Goal: Information Seeking & Learning: Learn about a topic

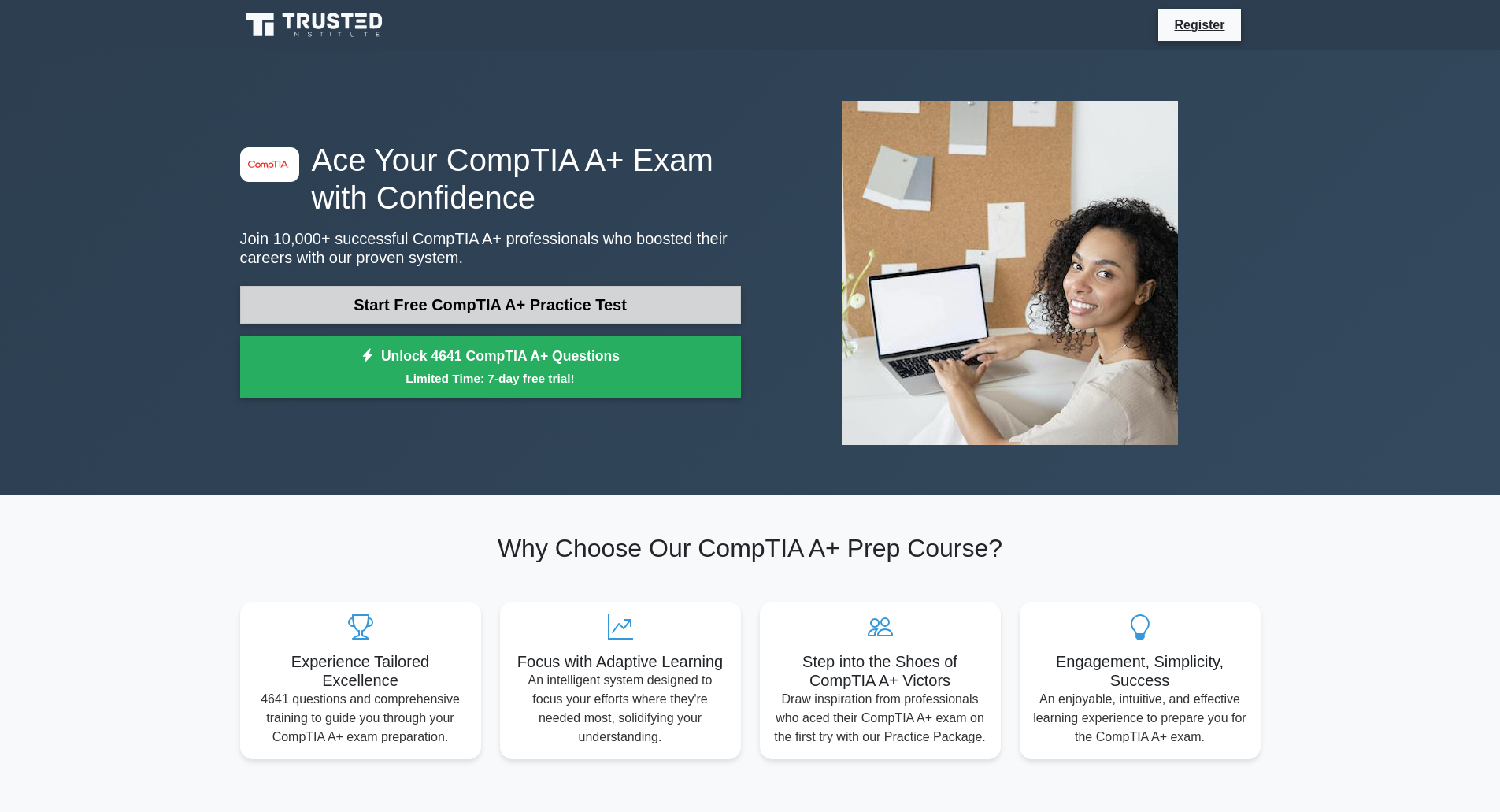
click at [619, 286] on link "Start Free CompTIA A+ Practice Test" at bounding box center [490, 304] width 501 height 37
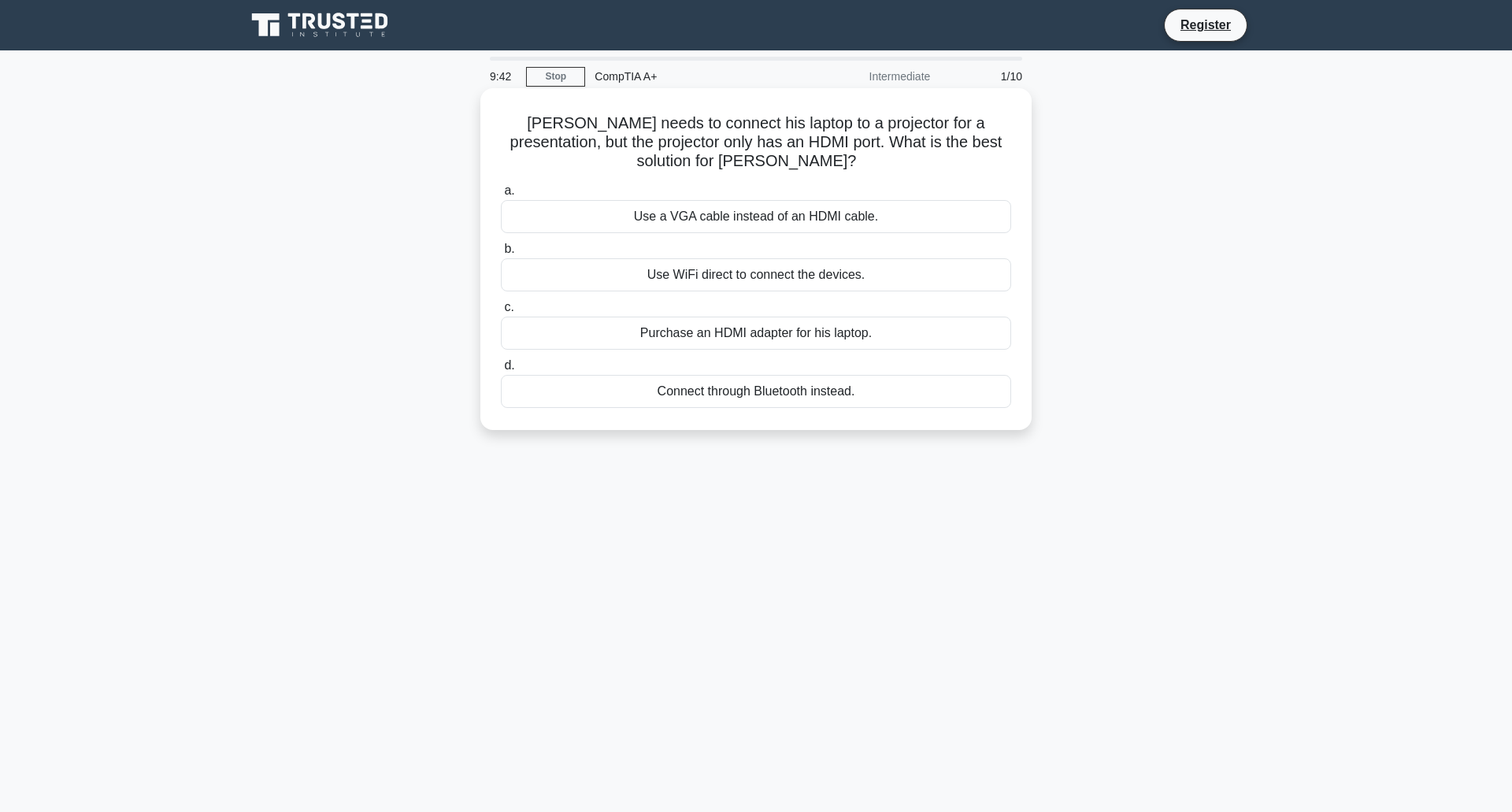
click at [762, 329] on div "Purchase an HDMI adapter for his laptop." at bounding box center [756, 332] width 511 height 33
click at [501, 313] on input "c. Purchase an HDMI adapter for his laptop." at bounding box center [501, 307] width 0 height 10
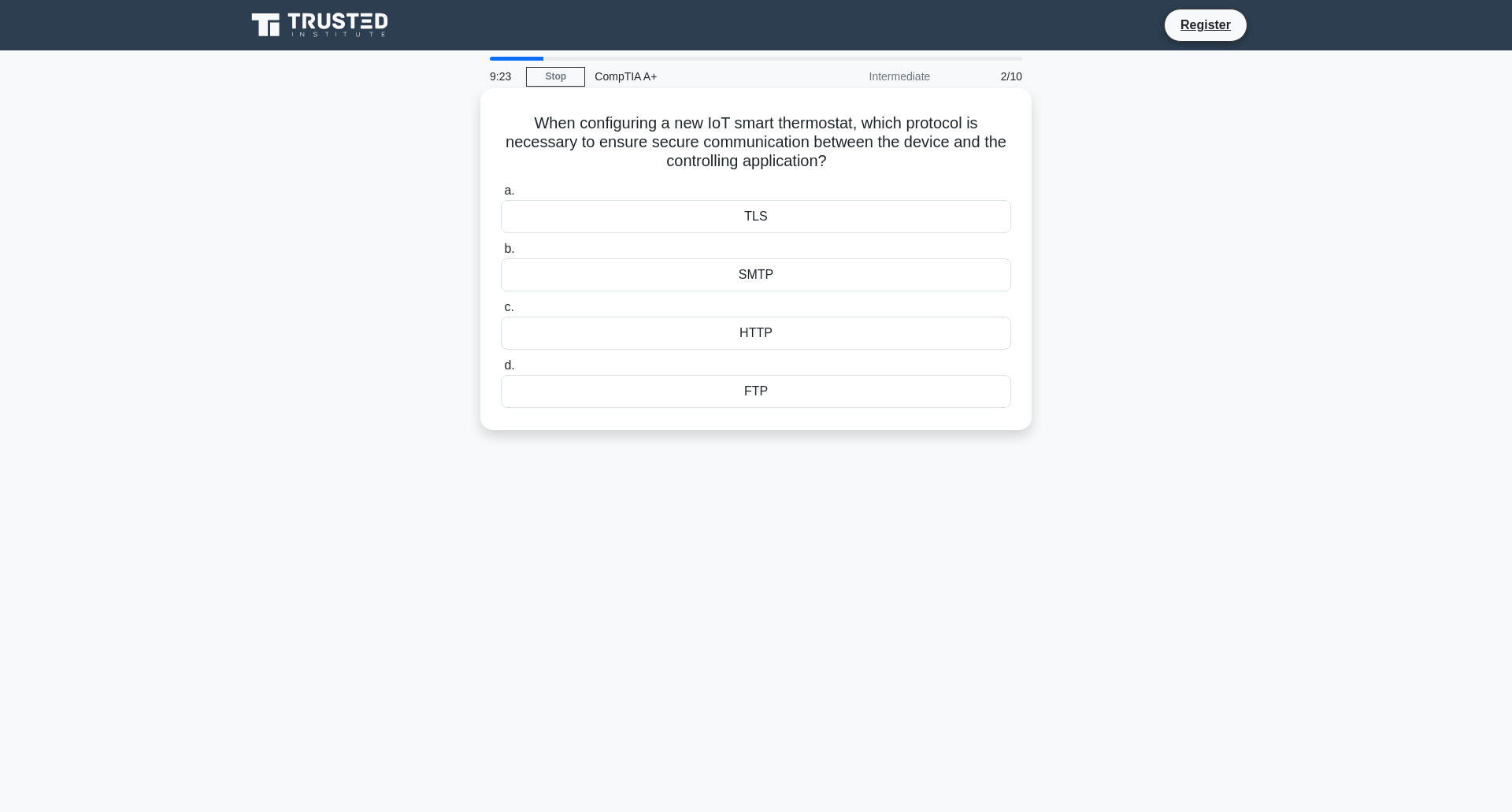
click at [652, 390] on div "FTP" at bounding box center [756, 391] width 511 height 33
click at [501, 371] on input "d. FTP" at bounding box center [501, 365] width 0 height 10
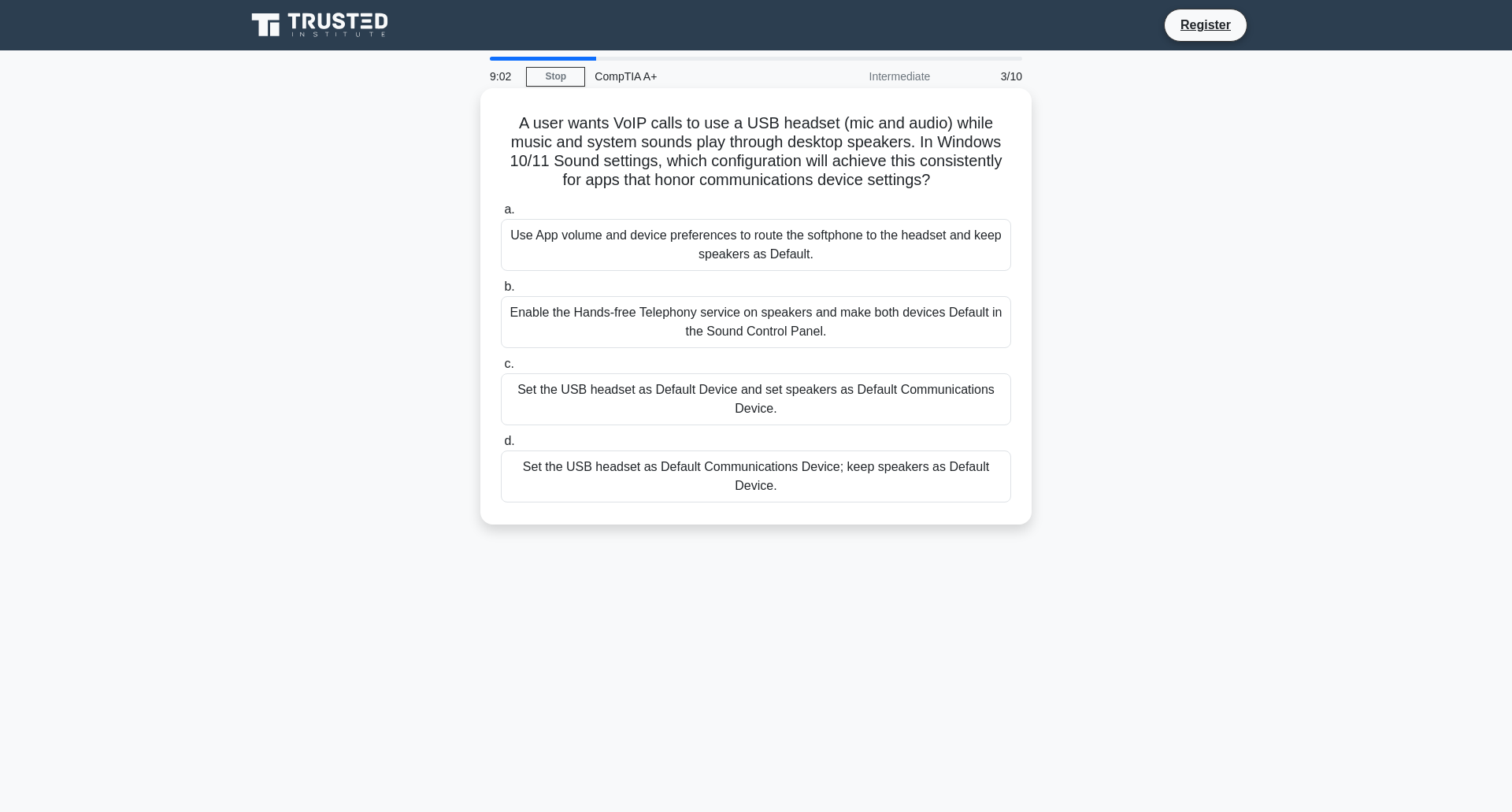
click at [587, 481] on div "Set the USB headset as Default Communications Device; keep speakers as Default …" at bounding box center [756, 477] width 511 height 52
click at [501, 446] on input "d. Set the USB headset as Default Communications Device; keep speakers as Defau…" at bounding box center [501, 441] width 0 height 10
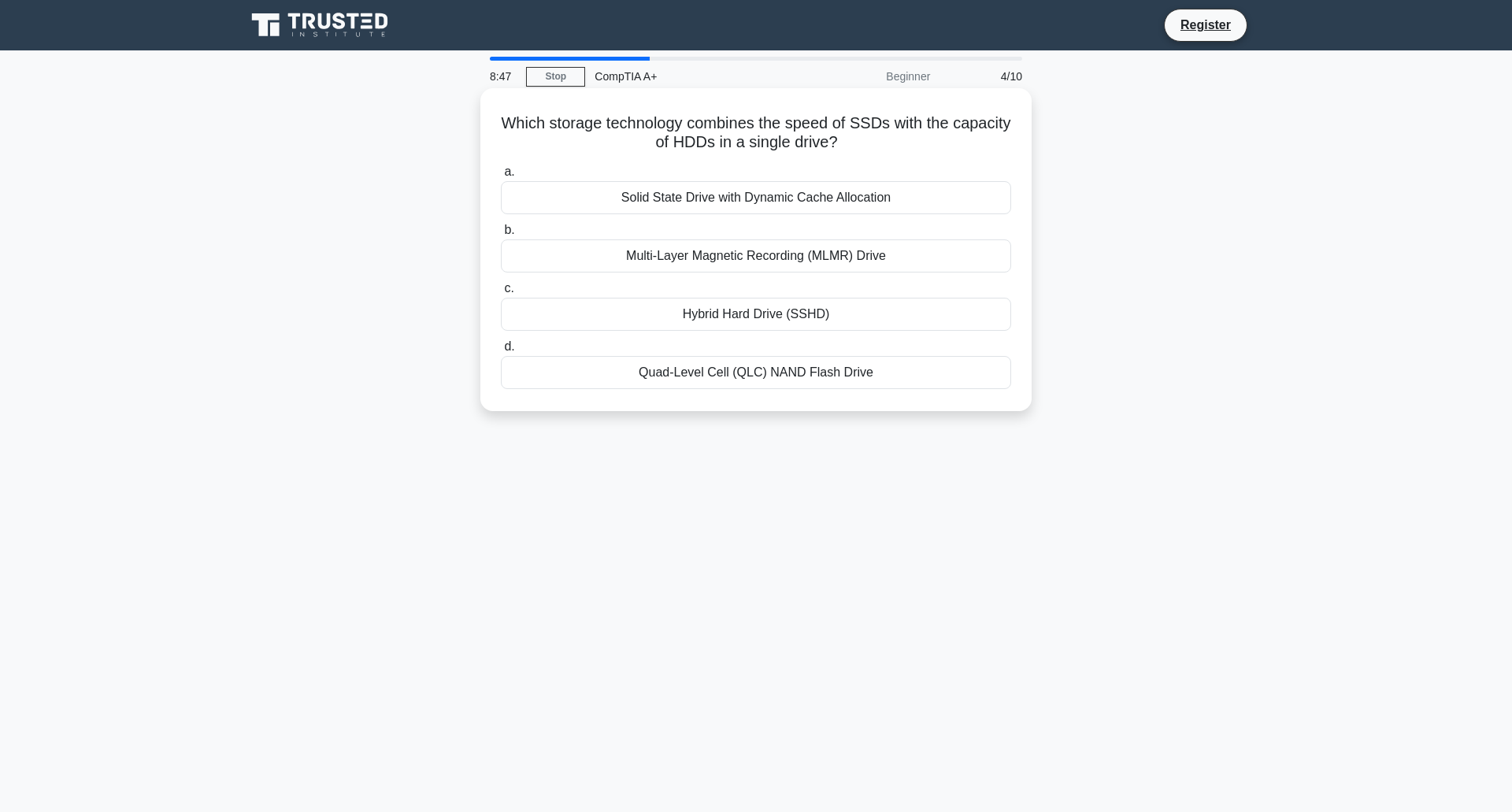
click at [584, 321] on div "Hybrid Hard Drive (SSHD)" at bounding box center [756, 314] width 511 height 33
click at [501, 294] on input "c. Hybrid Hard Drive (SSHD)" at bounding box center [501, 288] width 0 height 10
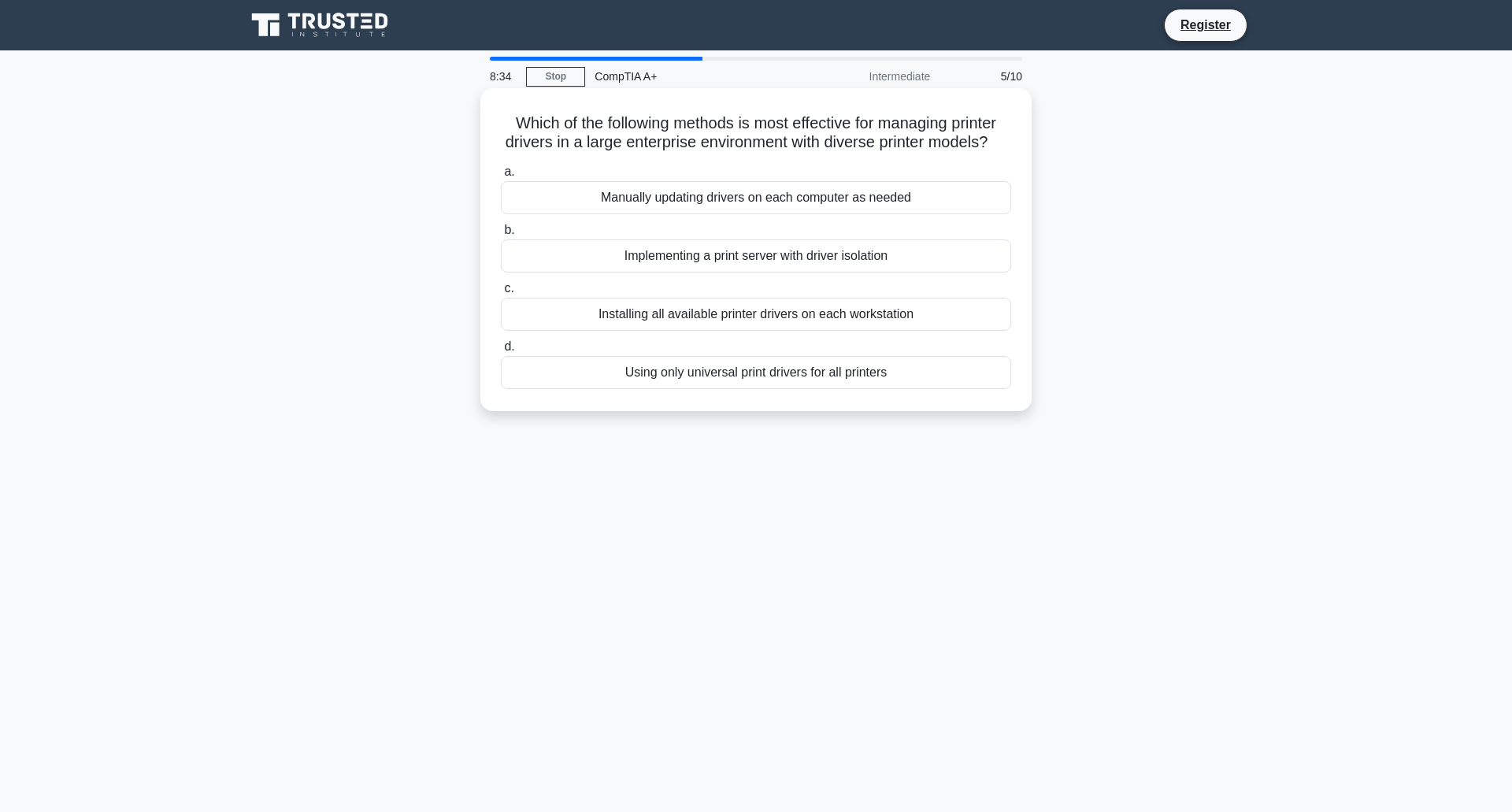
click at [654, 273] on div "Implementing a print server with driver isolation" at bounding box center [756, 255] width 511 height 33
click at [501, 235] on input "b. Implementing a print server with driver isolation" at bounding box center [501, 230] width 0 height 10
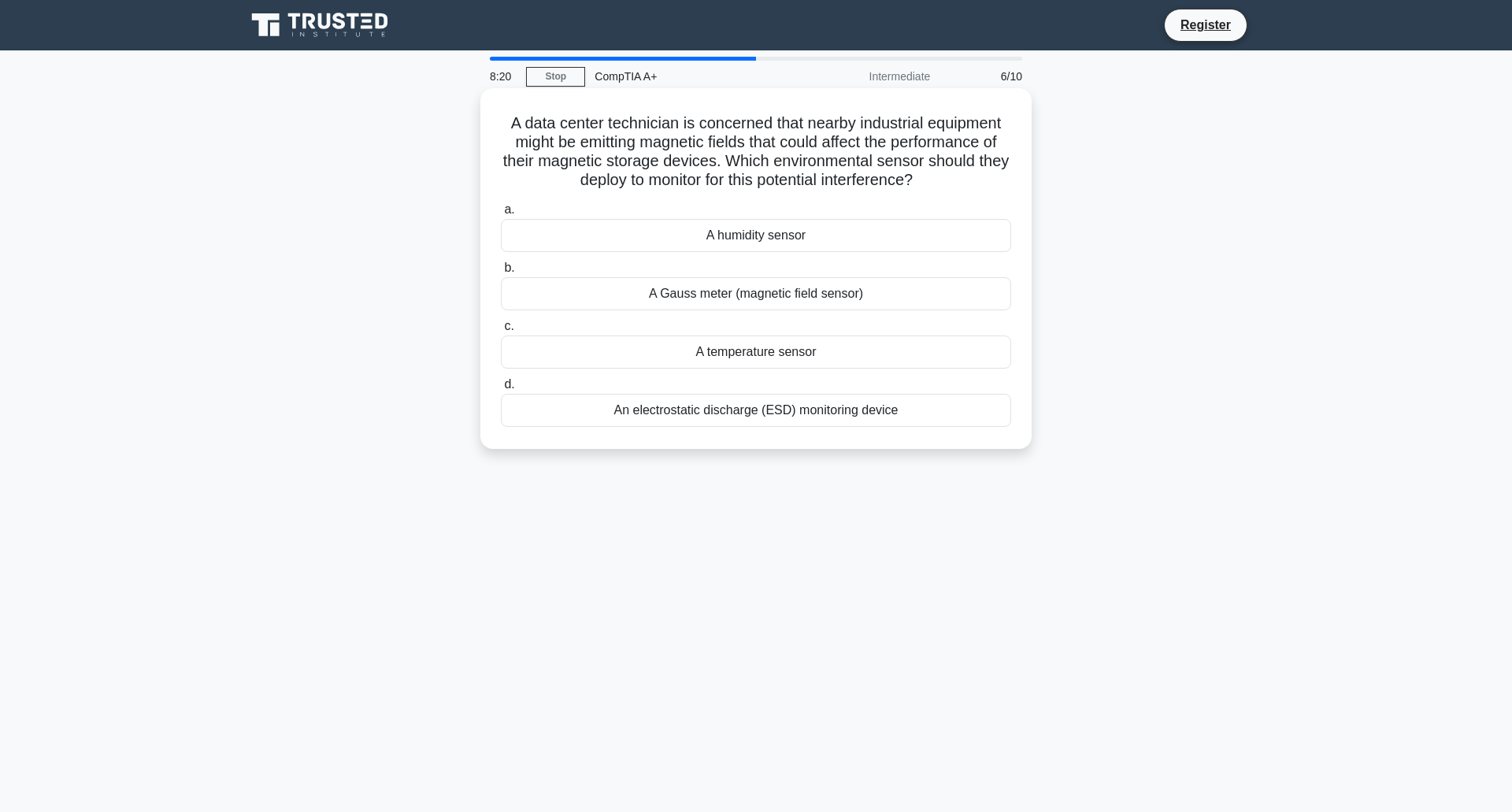
click at [625, 294] on div "A Gauss meter (magnetic field sensor)" at bounding box center [756, 293] width 511 height 33
click at [501, 273] on input "b. A Gauss meter (magnetic field sensor)" at bounding box center [501, 268] width 0 height 10
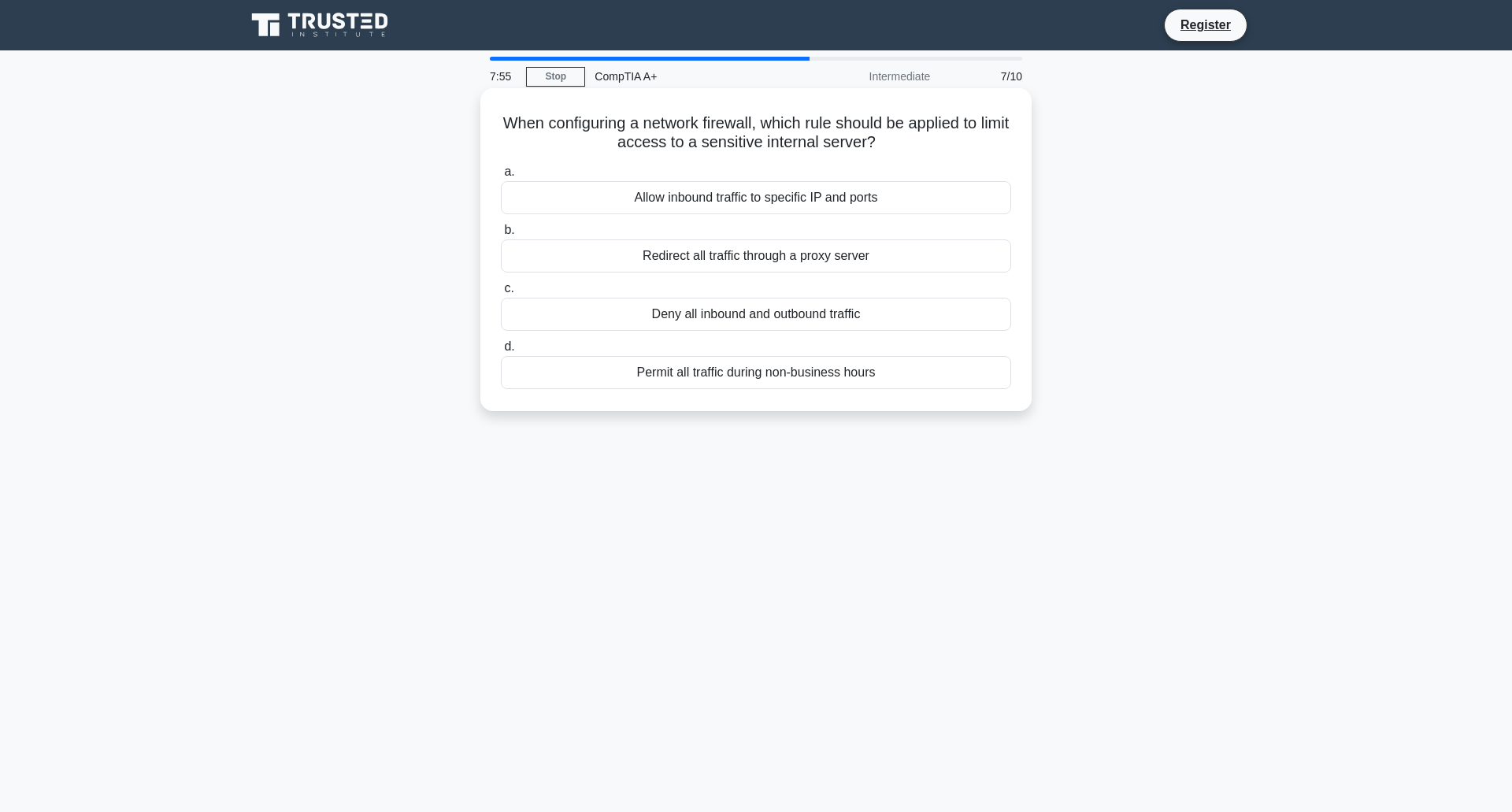
click at [653, 260] on div "Redirect all traffic through a proxy server" at bounding box center [756, 255] width 511 height 33
click at [501, 235] on input "b. Redirect all traffic through a proxy server" at bounding box center [501, 230] width 0 height 10
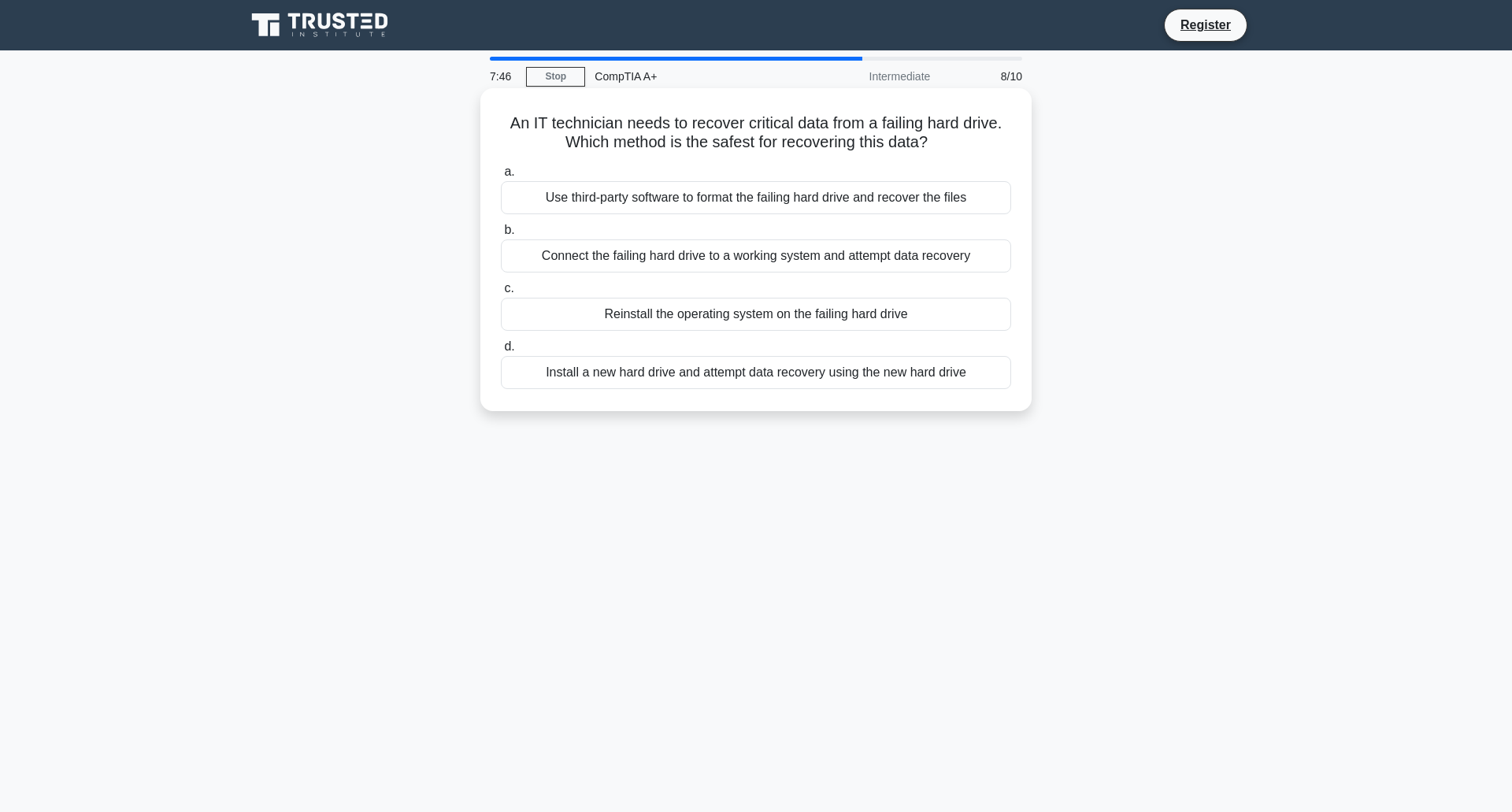
click at [657, 259] on div "Connect the failing hard drive to a working system and attempt data recovery" at bounding box center [756, 255] width 511 height 33
click at [501, 235] on input "b. Connect the failing hard drive to a working system and attempt data recovery" at bounding box center [501, 230] width 0 height 10
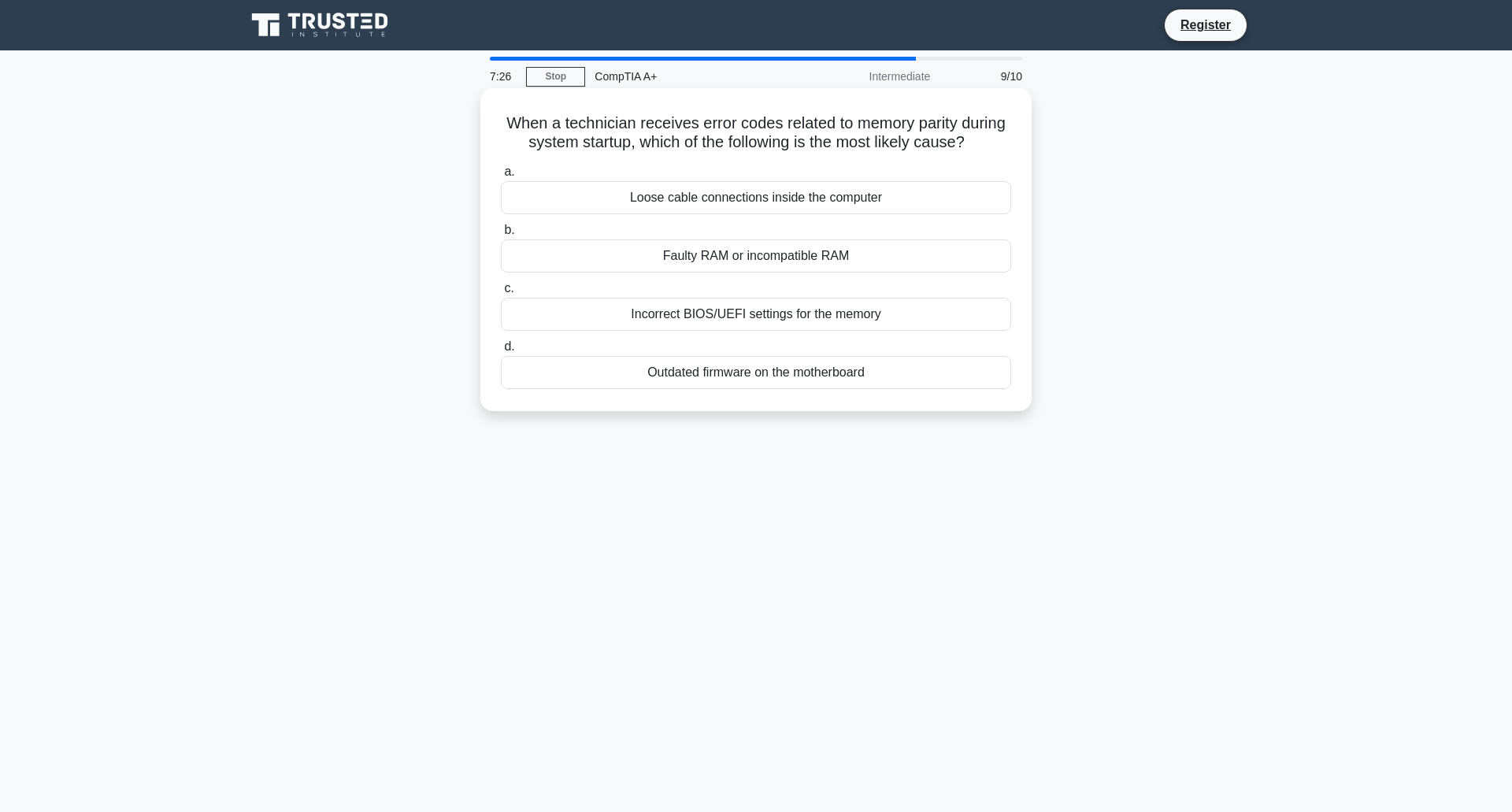
click at [599, 272] on div "Faulty RAM or incompatible RAM" at bounding box center [756, 255] width 511 height 33
click at [501, 235] on input "b. Faulty RAM or incompatible RAM" at bounding box center [501, 230] width 0 height 10
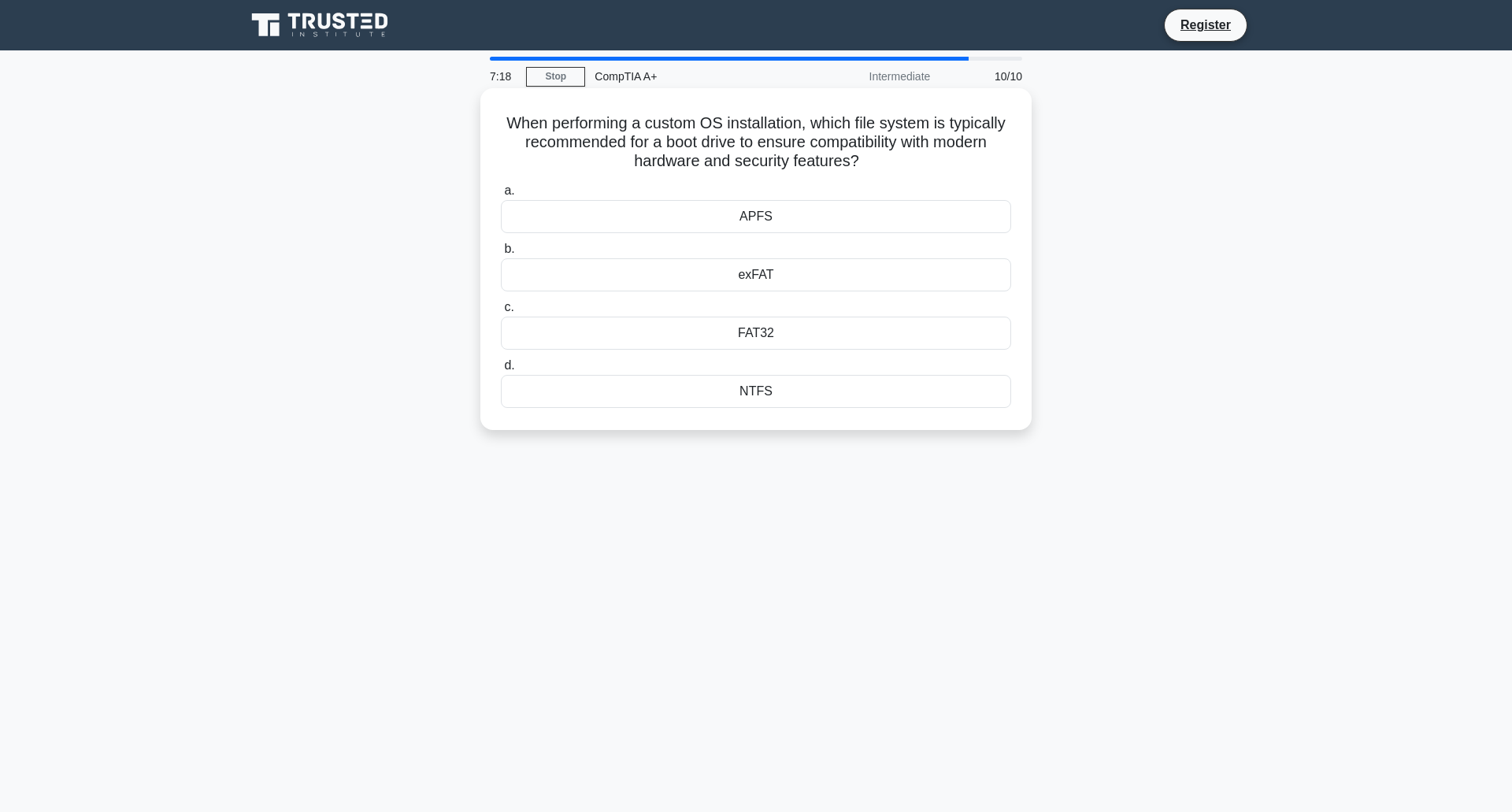
click at [693, 387] on div "NTFS" at bounding box center [756, 391] width 511 height 33
click at [501, 371] on input "d. NTFS" at bounding box center [501, 365] width 0 height 10
